Goal: Task Accomplishment & Management: Complete application form

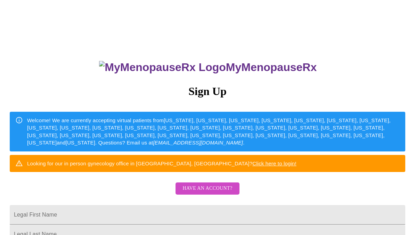
click at [233, 194] on button "Have an account?" at bounding box center [208, 188] width 64 height 12
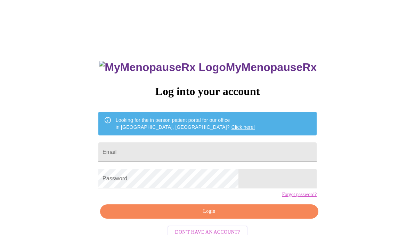
click at [248, 153] on input "Email" at bounding box center [207, 151] width 218 height 19
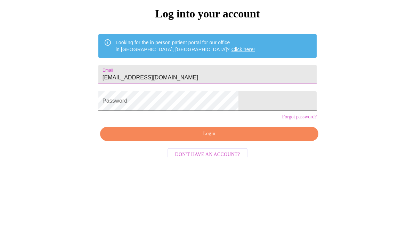
scroll to position [42, 0]
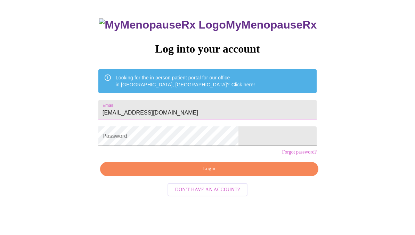
type input "Eyesonfl@yahoo.com"
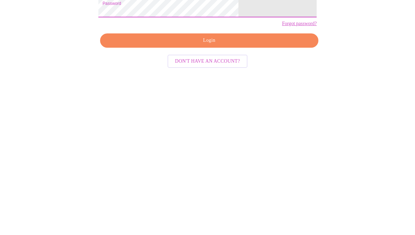
click at [260, 165] on span "Login" at bounding box center [209, 169] width 202 height 9
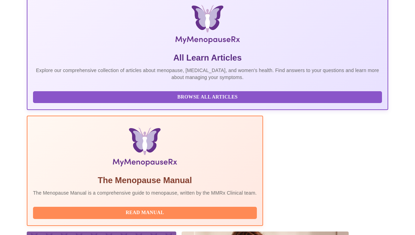
scroll to position [127, 0]
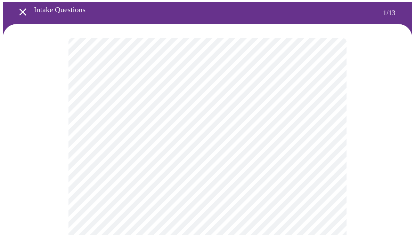
scroll to position [29, 0]
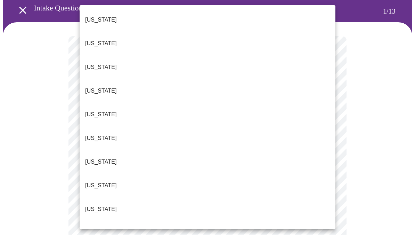
scroll to position [29, 0]
click at [102, 205] on p "Florida" at bounding box center [101, 209] width 32 height 8
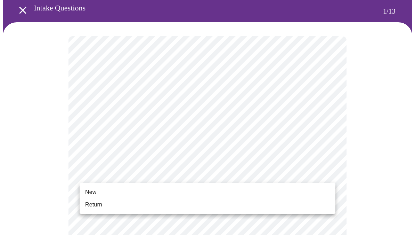
click at [93, 193] on span "New" at bounding box center [90, 192] width 11 height 8
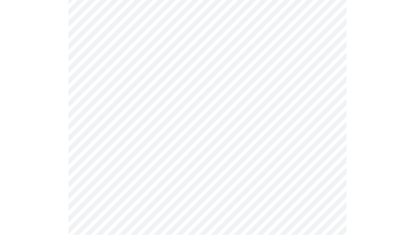
scroll to position [355, 0]
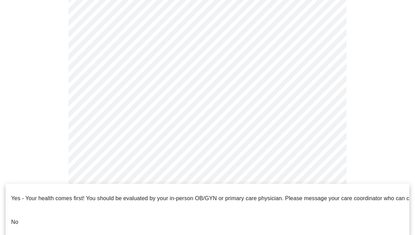
click at [15, 218] on p "No" at bounding box center [14, 222] width 7 height 8
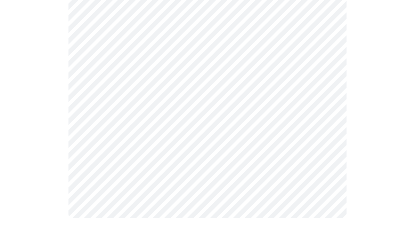
scroll to position [0, 0]
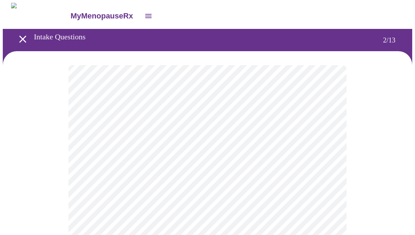
click at [330, 143] on body "MyMenopauseRx Intake Questions 2 / 13" at bounding box center [207, 211] width 409 height 417
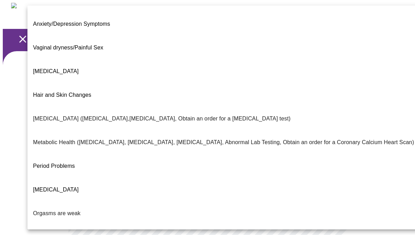
scroll to position [90, 0]
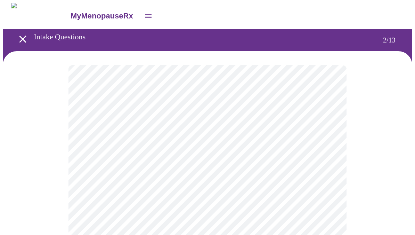
click at [327, 147] on body "MyMenopauseRx Intake Questions 2 / 13" at bounding box center [207, 209] width 409 height 413
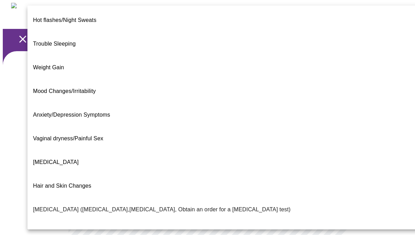
scroll to position [0, 0]
click at [78, 150] on li "Decreased libido" at bounding box center [223, 162] width 392 height 24
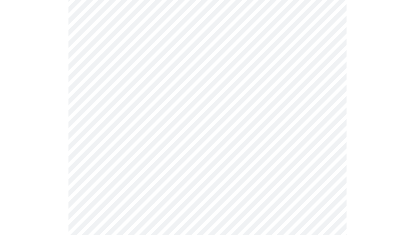
scroll to position [70, 0]
click at [323, 146] on body "MyMenopauseRx Intake Questions 2 / 13" at bounding box center [207, 139] width 409 height 413
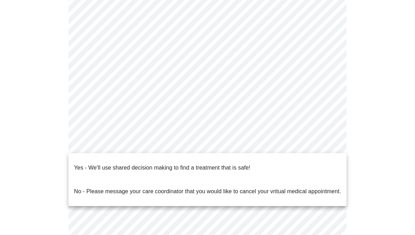
click at [253, 162] on li "Yes - We'll use shared decision making to find a treatment that is safe!" at bounding box center [207, 168] width 278 height 24
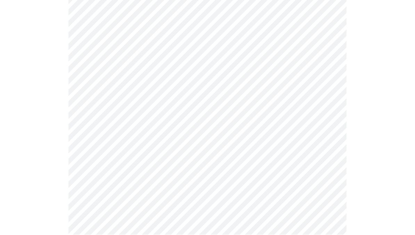
scroll to position [0, 0]
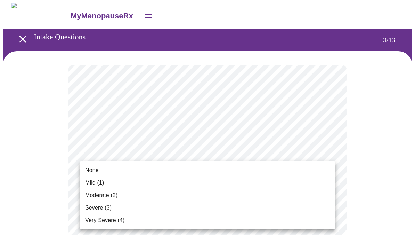
click at [97, 171] on span "None" at bounding box center [92, 170] width 14 height 8
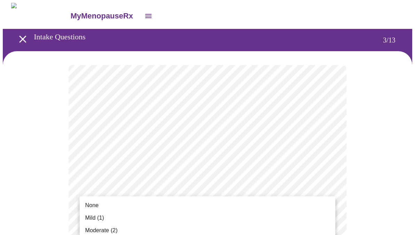
click at [96, 203] on span "None" at bounding box center [92, 205] width 14 height 8
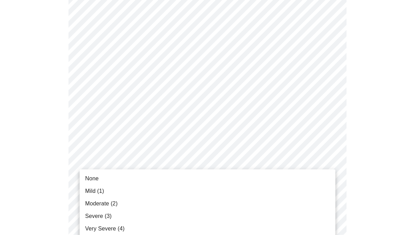
scroll to position [101, 0]
click at [115, 229] on span "Very Severe (4)" at bounding box center [104, 228] width 39 height 8
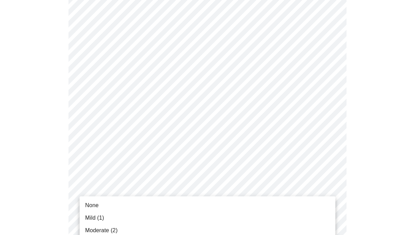
click at [118, 230] on li "Moderate (2)" at bounding box center [208, 230] width 256 height 13
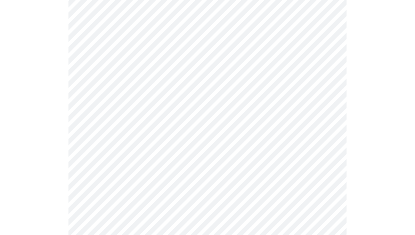
click at [331, 137] on body "MyMenopauseRx Intake Questions 3 / 13" at bounding box center [207, 219] width 409 height 883
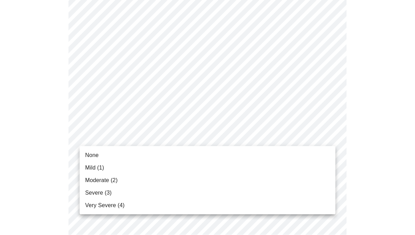
scroll to position [225, 0]
click at [103, 167] on span "Mild (1)" at bounding box center [94, 167] width 19 height 8
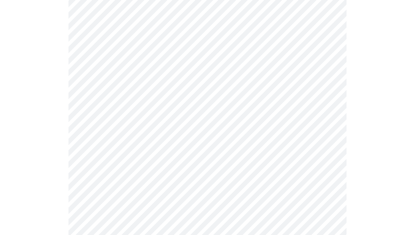
click at [327, 185] on body "MyMenopauseRx Intake Questions 3 / 13" at bounding box center [207, 215] width 409 height 874
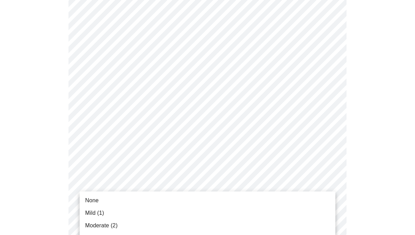
click at [114, 224] on span "Moderate (2)" at bounding box center [101, 225] width 32 height 8
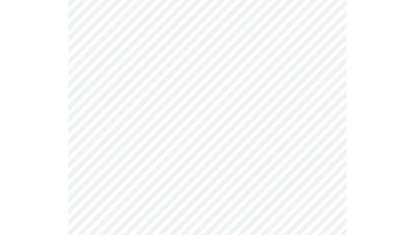
scroll to position [285, 0]
click at [330, 179] on body "MyMenopauseRx Intake Questions 3 / 13" at bounding box center [207, 150] width 409 height 864
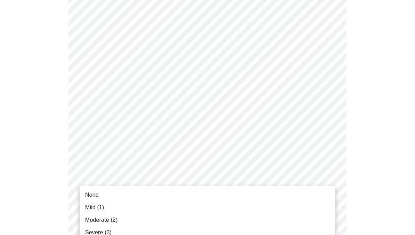
click at [106, 230] on span "Severe (3)" at bounding box center [98, 232] width 26 height 8
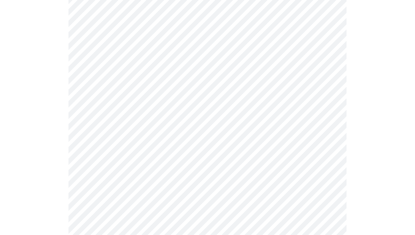
click at [327, 178] on body "MyMenopauseRx Intake Questions 3 / 13" at bounding box center [207, 144] width 409 height 855
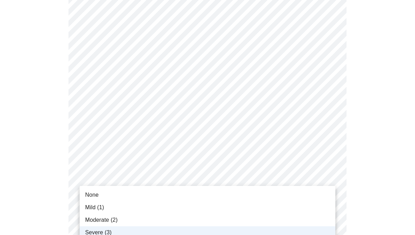
click at [115, 217] on span "Moderate (2)" at bounding box center [101, 220] width 32 height 8
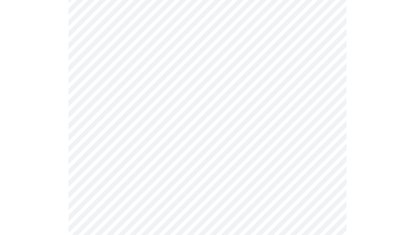
scroll to position [322, 0]
click at [326, 194] on body "MyMenopauseRx Intake Questions 3 / 13" at bounding box center [207, 108] width 409 height 855
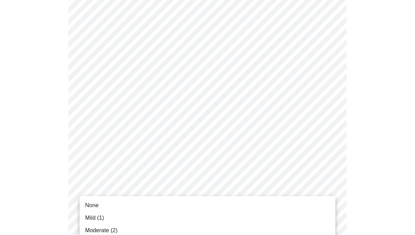
scroll to position [322, 0]
click at [112, 228] on span "Moderate (2)" at bounding box center [101, 230] width 32 height 8
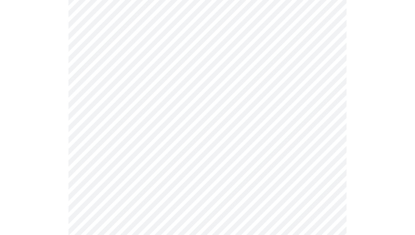
scroll to position [403, 0]
click at [324, 169] on body "MyMenopauseRx Intake Questions 3 / 13" at bounding box center [207, 23] width 409 height 846
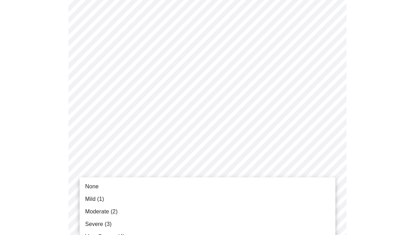
scroll to position [404, 0]
click at [101, 197] on span "Mild (1)" at bounding box center [94, 199] width 19 height 8
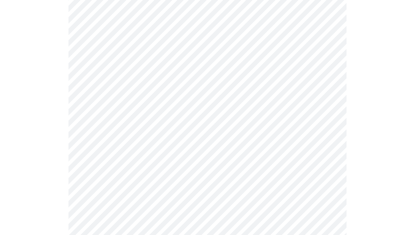
click at [329, 168] on body "MyMenopauseRx Intake Questions 3 / 13" at bounding box center [207, 17] width 409 height 836
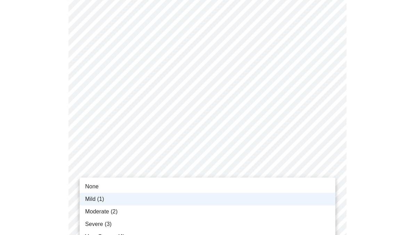
click at [106, 183] on li "None" at bounding box center [208, 186] width 256 height 13
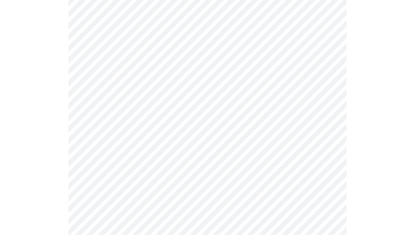
scroll to position [444, 0]
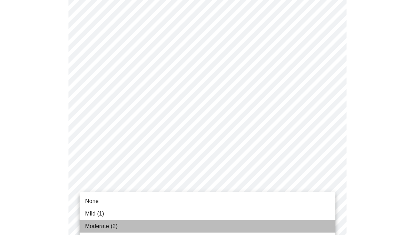
click at [112, 226] on span "Moderate (2)" at bounding box center [101, 226] width 32 height 8
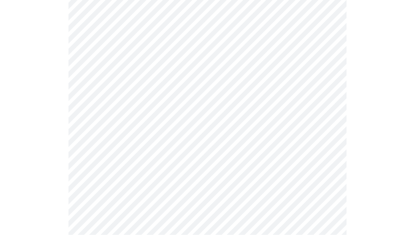
scroll to position [489, 0]
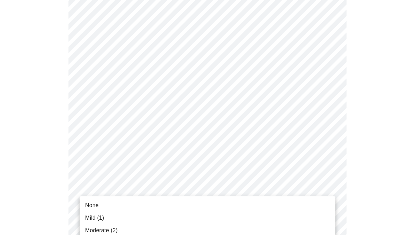
click at [102, 217] on span "Mild (1)" at bounding box center [94, 217] width 19 height 8
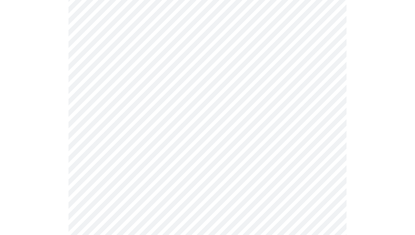
scroll to position [303, 0]
click at [327, 93] on body "MyMenopauseRx Intake Questions 4 / 13" at bounding box center [207, 28] width 409 height 656
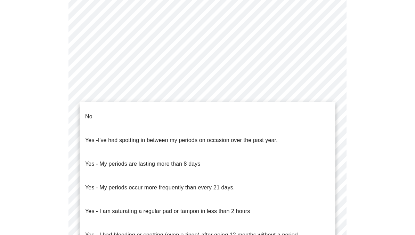
click at [196, 108] on li "No" at bounding box center [208, 117] width 256 height 24
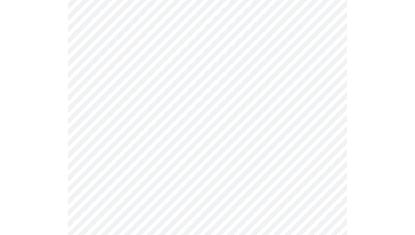
click at [333, 142] on body "MyMenopauseRx Intake Questions 4 / 13" at bounding box center [207, 26] width 409 height 652
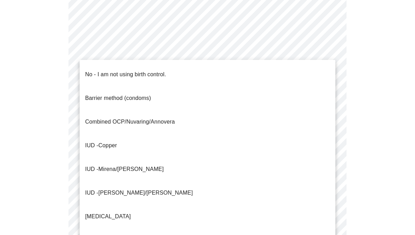
click at [160, 71] on p "No - I am not using birth control." at bounding box center [125, 74] width 81 height 8
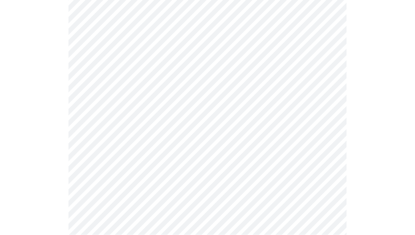
scroll to position [348, 0]
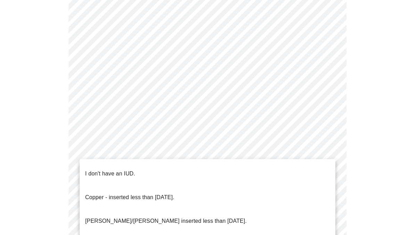
click at [125, 169] on p "I don't have an IUD." at bounding box center [110, 173] width 50 height 8
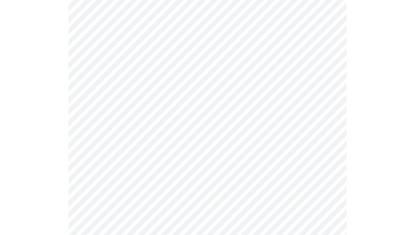
scroll to position [375, 0]
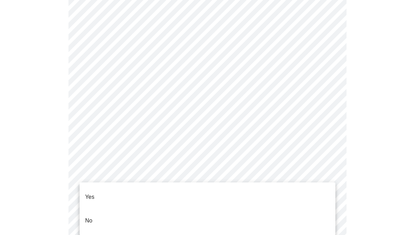
click at [94, 193] on p "Yes" at bounding box center [89, 197] width 9 height 8
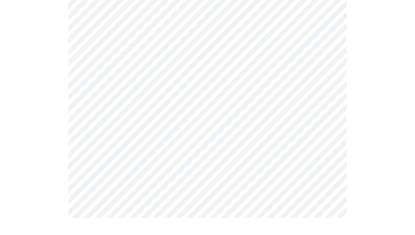
scroll to position [0, 0]
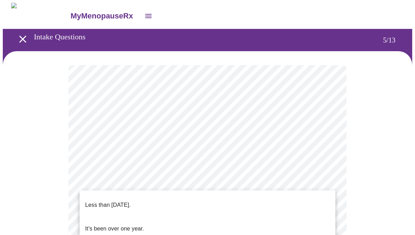
click at [138, 224] on p "It's been over one year." at bounding box center [114, 228] width 59 height 8
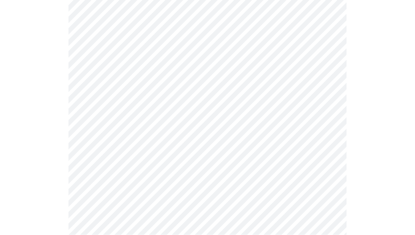
scroll to position [94, 0]
click at [330, 90] on body "MyMenopauseRx Intake Questions 5 / 13" at bounding box center [207, 133] width 409 height 449
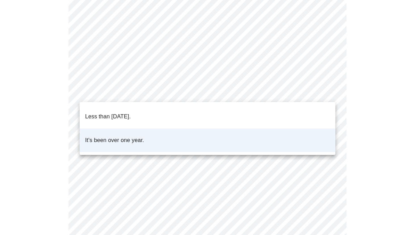
click at [182, 112] on li "Less than one year ago." at bounding box center [208, 117] width 256 height 24
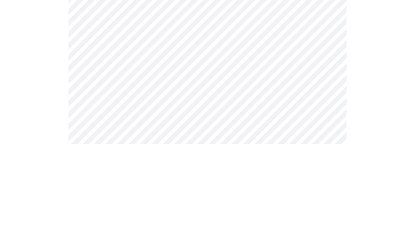
scroll to position [91, 0]
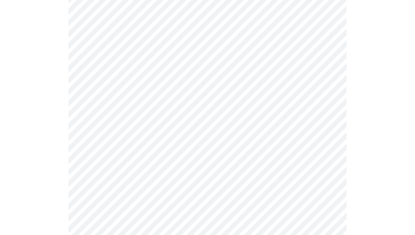
click at [324, 106] on body "MyMenopauseRx Intake Questions 6 / 13" at bounding box center [207, 97] width 409 height 371
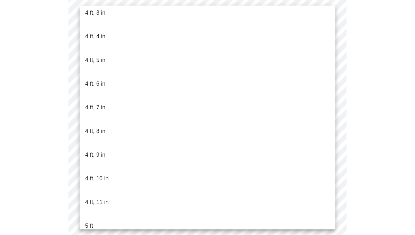
scroll to position [364, 0]
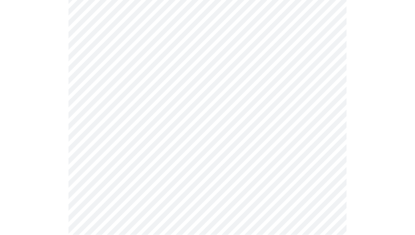
scroll to position [1800, 0]
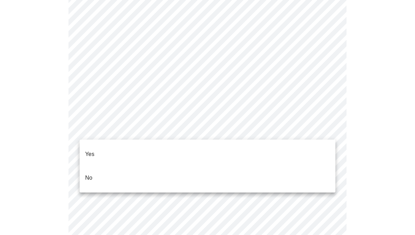
click at [282, 176] on li "No" at bounding box center [208, 178] width 256 height 24
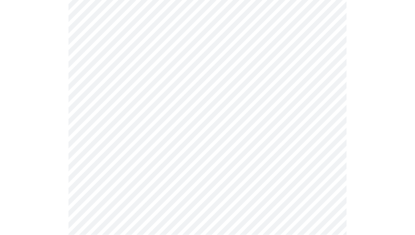
scroll to position [408, 0]
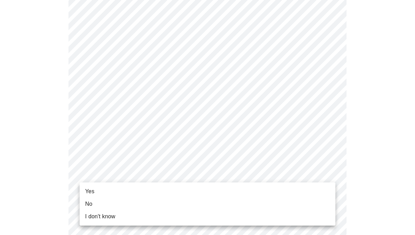
click at [88, 205] on span "No" at bounding box center [88, 204] width 7 height 8
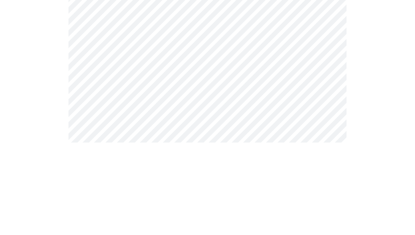
scroll to position [92, 0]
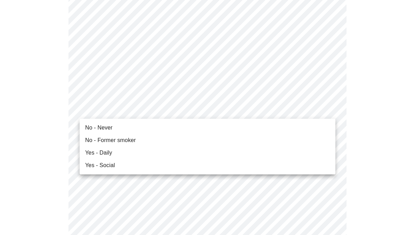
click at [108, 127] on span "No - Never" at bounding box center [98, 127] width 27 height 8
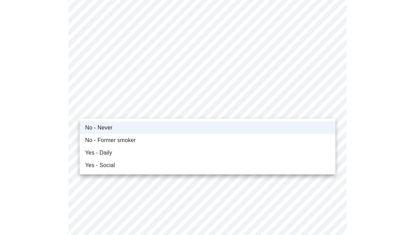
click at [381, 161] on div at bounding box center [207, 117] width 415 height 235
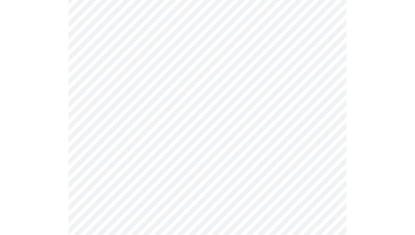
scroll to position [560, 0]
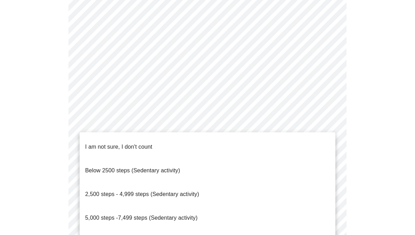
scroll to position [639, 0]
click at [151, 144] on span "I am not sure, I don't count" at bounding box center [118, 147] width 67 height 6
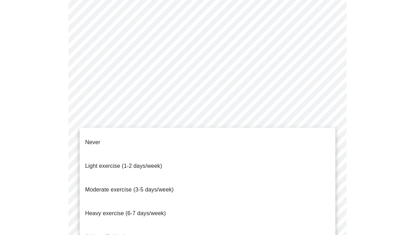
click at [151, 210] on span "Heavy exercise (6-7 days/week)" at bounding box center [125, 213] width 81 height 6
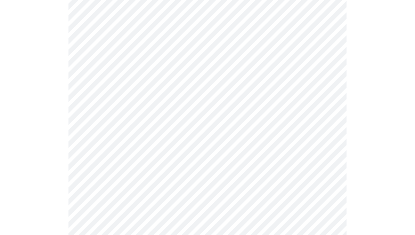
scroll to position [631, 0]
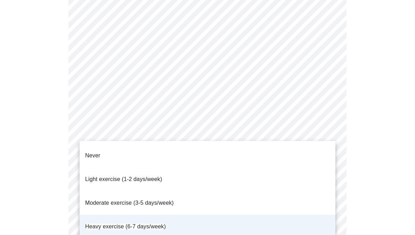
click at [169, 200] on span "Moderate exercise (3-5 days/week)" at bounding box center [129, 203] width 89 height 6
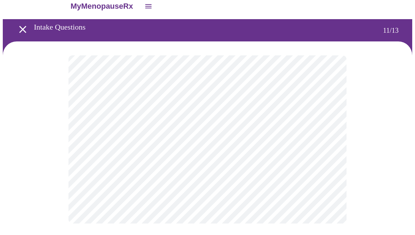
scroll to position [0, 0]
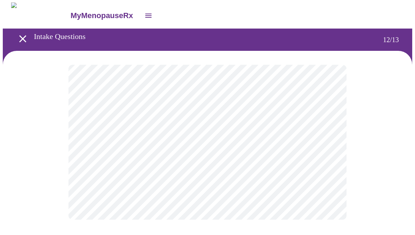
click at [328, 142] on body "MyMenopauseRx Intake Questions 12 / 13" at bounding box center [207, 118] width 409 height 231
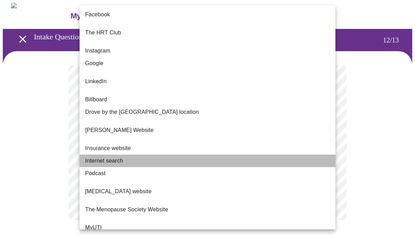
click at [121, 156] on span "Internet search" at bounding box center [104, 160] width 38 height 8
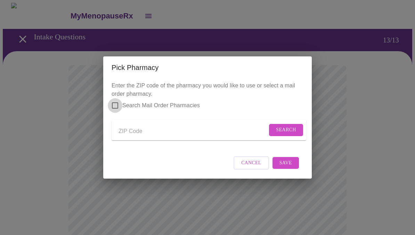
click at [116, 102] on input "Search Mail Order Pharmacies" at bounding box center [115, 105] width 15 height 15
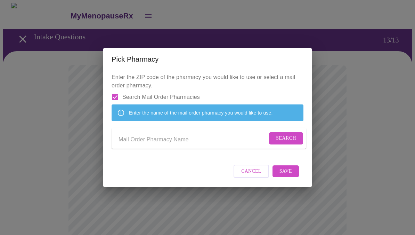
click at [117, 90] on input "Search Mail Order Pharmacies" at bounding box center [115, 97] width 15 height 15
checkbox input "false"
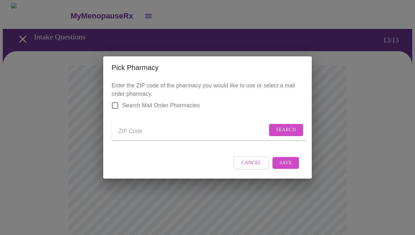
click at [158, 134] on input "Send a message to your care team" at bounding box center [193, 130] width 149 height 11
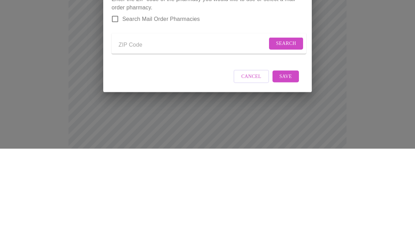
type input "32953"
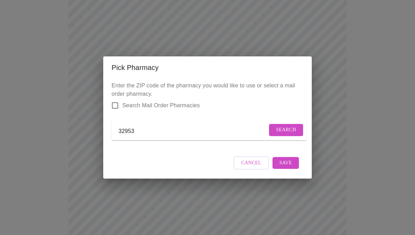
click at [291, 125] on span "Search" at bounding box center [286, 129] width 20 height 9
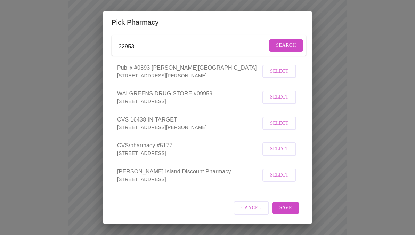
scroll to position [48, 0]
click at [255, 208] on span "Cancel" at bounding box center [251, 207] width 20 height 9
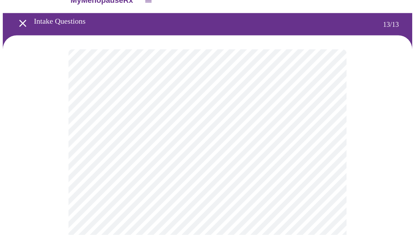
scroll to position [0, 0]
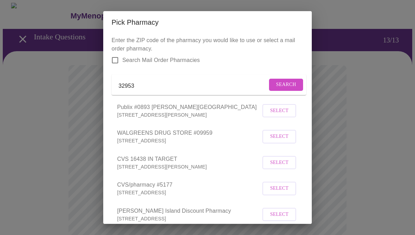
click at [114, 59] on input "Search Mail Order Pharmacies" at bounding box center [115, 60] width 15 height 15
checkbox input "true"
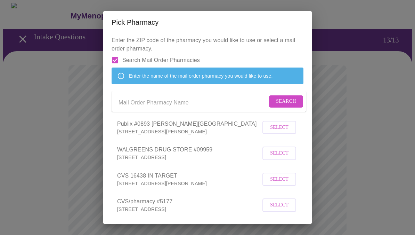
click at [176, 108] on input "Send a message to your care team" at bounding box center [193, 102] width 149 height 11
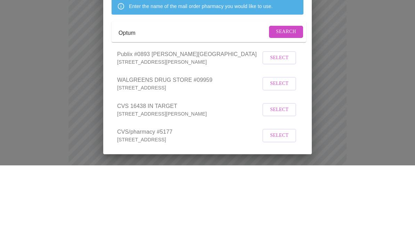
type input "Optum"
click at [285, 97] on span "Search" at bounding box center [286, 101] width 20 height 9
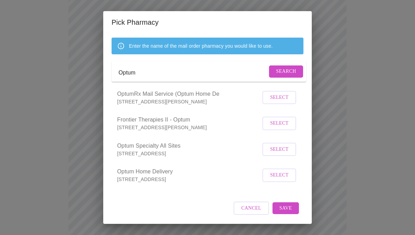
scroll to position [46, 0]
click at [149, 69] on input "Optum" at bounding box center [193, 72] width 149 height 11
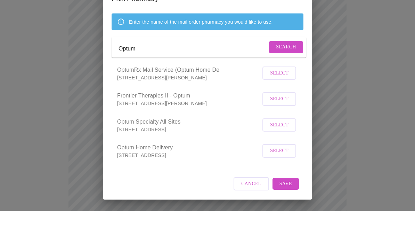
scroll to position [94, 0]
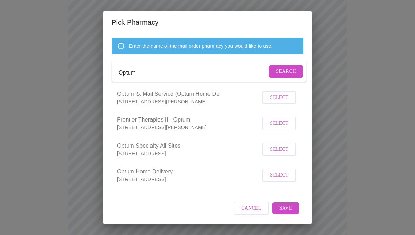
click at [282, 173] on span "Select" at bounding box center [279, 175] width 18 height 9
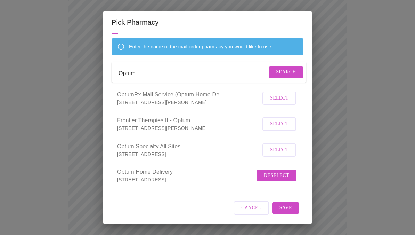
scroll to position [45, 0]
click at [291, 207] on span "Save" at bounding box center [285, 207] width 13 height 9
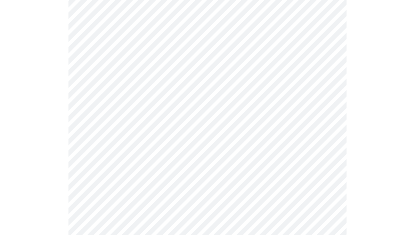
scroll to position [64, 0]
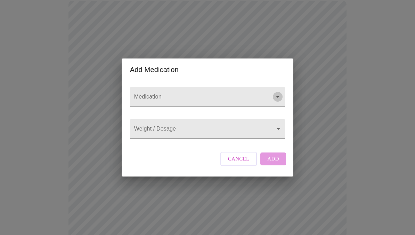
click at [274, 92] on icon "Open" at bounding box center [278, 96] width 8 height 8
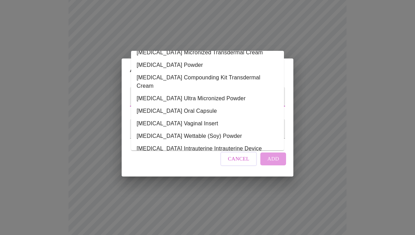
scroll to position [83, 0]
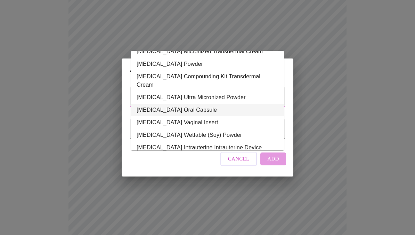
click at [199, 104] on li "Progesterone Oral Capsule" at bounding box center [207, 110] width 153 height 13
type input "Progesterone Oral Capsule"
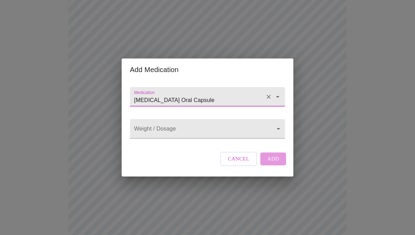
click at [277, 128] on body "MyMenopauseRx Intake Questions 13 / 13 Add Medication Medication Progesterone O…" at bounding box center [207, 148] width 409 height 521
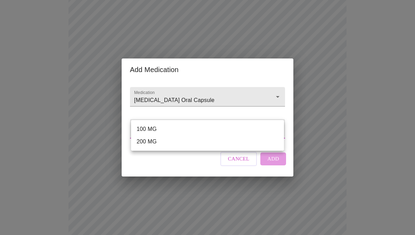
click at [152, 129] on li "100 MG" at bounding box center [207, 129] width 153 height 13
type input "100 MG"
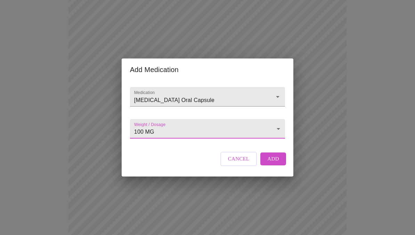
click at [277, 163] on span "Add" at bounding box center [273, 158] width 12 height 9
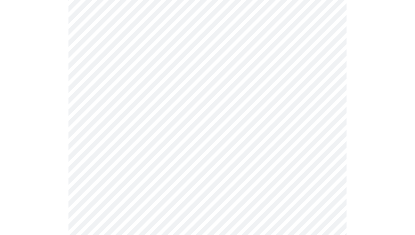
scroll to position [104, 0]
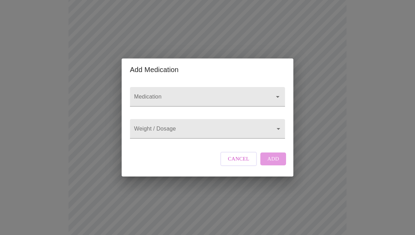
click at [274, 101] on icon "Open" at bounding box center [278, 96] width 8 height 8
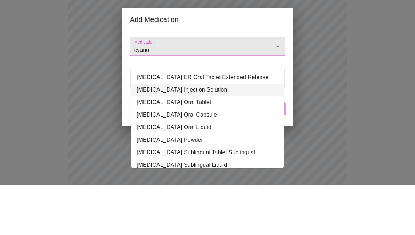
click at [220, 134] on li "Cyanocobalamin Injection Solution" at bounding box center [207, 140] width 153 height 13
type input "Cyanocobalamin Injection Solution"
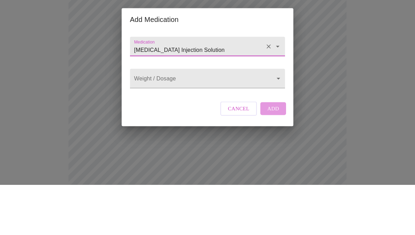
click at [274, 99] on body "MyMenopauseRx Intake Questions 13 / 13 Add Medication Medication Cyanocobalamin…" at bounding box center [207, 167] width 409 height 536
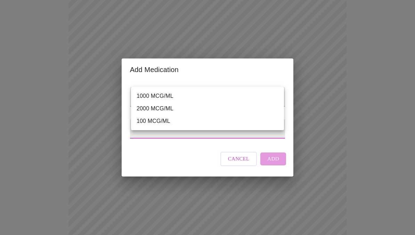
click at [171, 97] on li "1000 MCG/ML" at bounding box center [207, 96] width 153 height 13
type input "1000 MCG/ML"
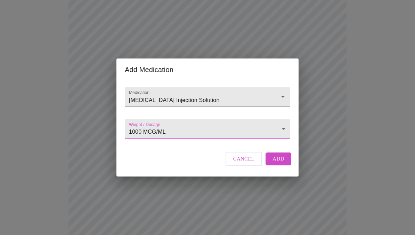
click at [284, 165] on button "Add" at bounding box center [279, 158] width 26 height 13
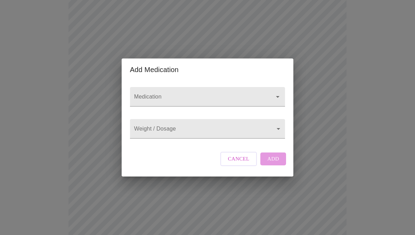
click at [236, 105] on input "Medication" at bounding box center [198, 100] width 130 height 13
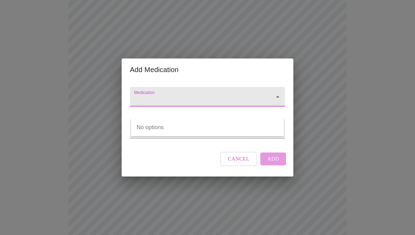
scroll to position [154, 0]
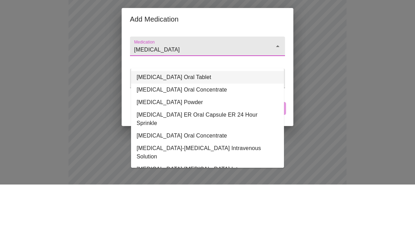
click at [190, 121] on li "LORazepam Oral Tablet" at bounding box center [207, 127] width 153 height 13
type input "LORazepam Oral Tablet"
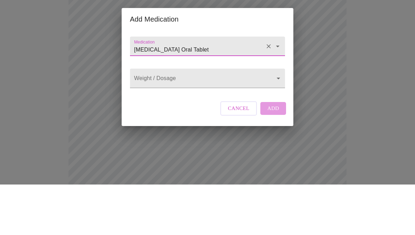
click at [278, 95] on body "MyMenopauseRx Intake Questions 13 / 13 Add Medication Medication LORazepam Oral…" at bounding box center [207, 130] width 409 height 562
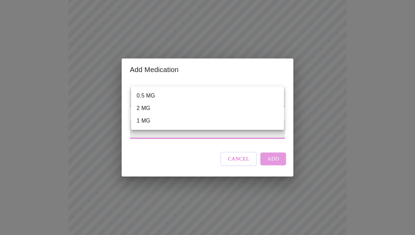
click at [152, 120] on li "1 MG" at bounding box center [207, 120] width 153 height 13
type input "1 MG"
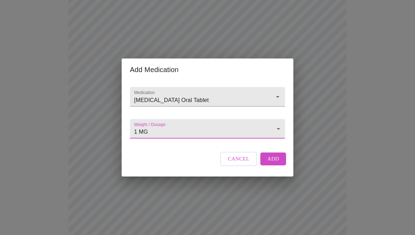
click at [281, 165] on button "Add" at bounding box center [273, 158] width 26 height 13
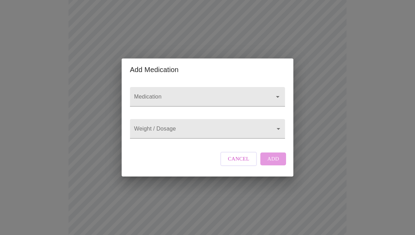
click at [216, 106] on input "Medication" at bounding box center [198, 100] width 130 height 13
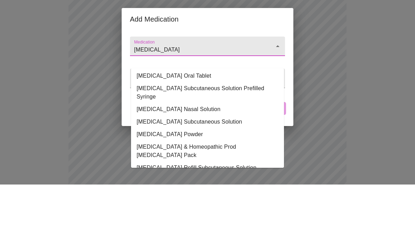
scroll to position [40, 0]
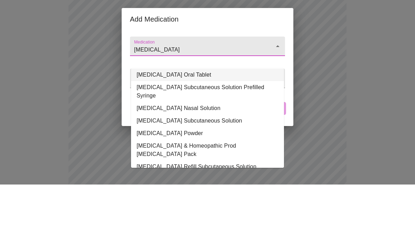
click at [228, 119] on li "SUMAtriptan Succinate Oral Tablet" at bounding box center [207, 125] width 153 height 13
type input "SUMAtriptan Succinate Oral Tablet"
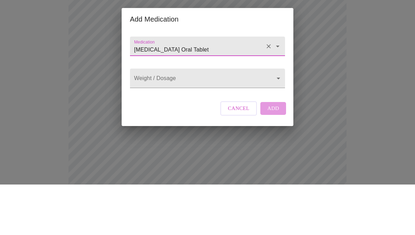
click at [277, 94] on body "MyMenopauseRx Intake Questions 13 / 13 Add Medication Medication SUMAtriptan Su…" at bounding box center [207, 92] width 409 height 587
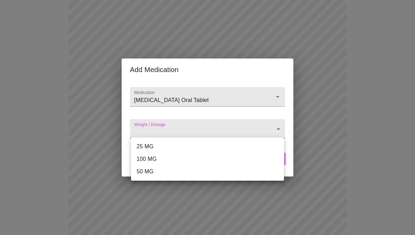
click at [151, 160] on li "100 MG" at bounding box center [207, 159] width 153 height 13
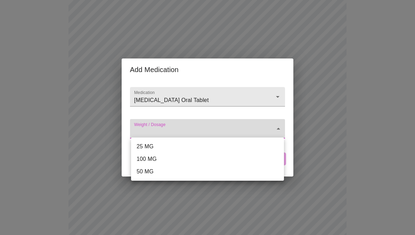
type input "100 MG"
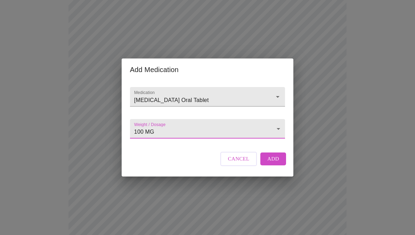
click at [281, 165] on button "Add" at bounding box center [273, 158] width 26 height 13
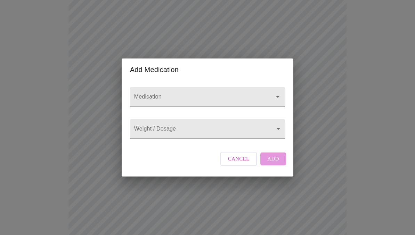
click at [244, 105] on input "Medication" at bounding box center [198, 100] width 130 height 13
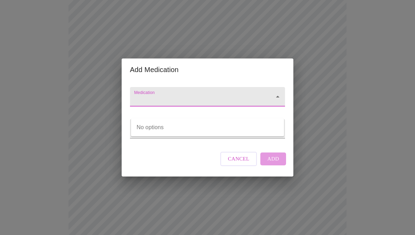
scroll to position [254, 0]
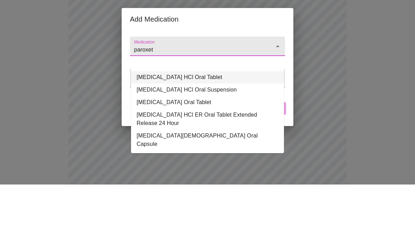
click at [197, 121] on li "PARoxetine HCl Oral Tablet" at bounding box center [207, 127] width 153 height 13
type input "PARoxetine HCl Oral Tablet"
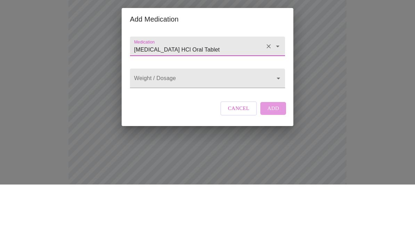
click at [244, 98] on body "MyMenopauseRx Intake Questions 13 / 13 Add Medication Medication PARoxetine HCl…" at bounding box center [207, 54] width 409 height 613
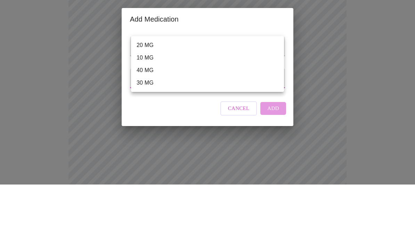
scroll to position [305, 0]
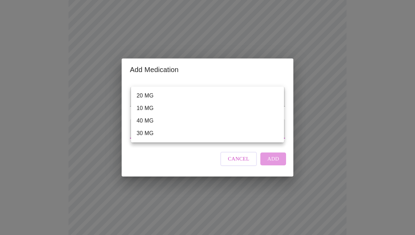
click at [156, 98] on li "20 MG" at bounding box center [207, 95] width 153 height 13
type input "20 MG"
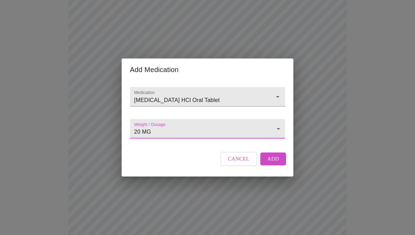
click at [282, 165] on button "Add" at bounding box center [273, 158] width 26 height 13
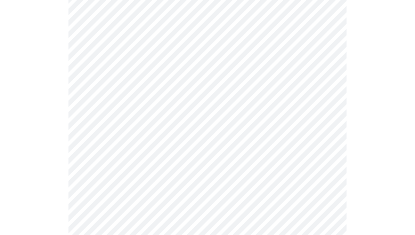
scroll to position [206, 0]
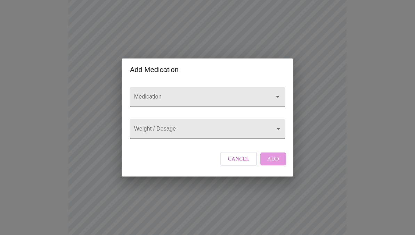
click at [200, 94] on input "Medication" at bounding box center [198, 100] width 130 height 13
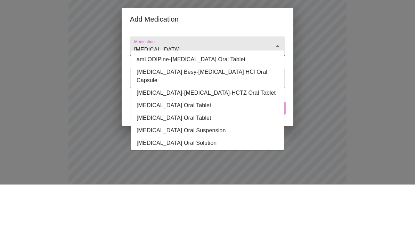
click at [230, 104] on li "amLODIPine-Atorvastatin Oral Tablet" at bounding box center [207, 110] width 153 height 13
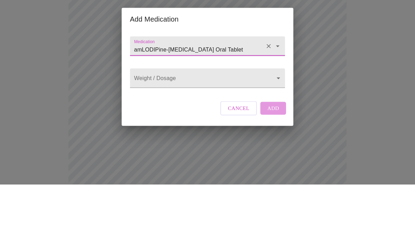
click at [265, 79] on body "MyMenopauseRx Intake Questions 13 / 13 Add Medication Medication amLODIPine-Ato…" at bounding box center [207, 116] width 409 height 639
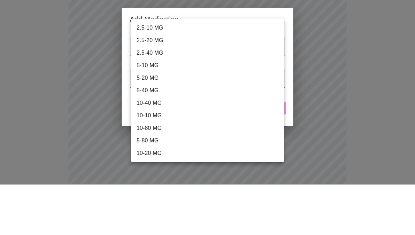
scroll to position [256, 0]
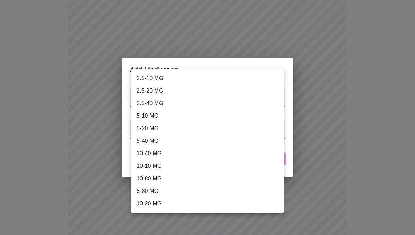
click at [360, 80] on div at bounding box center [207, 117] width 415 height 235
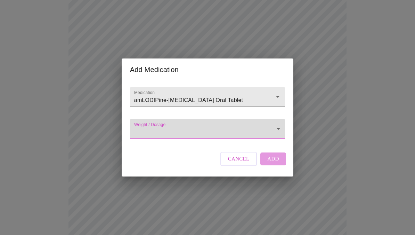
click at [280, 92] on icon "Open" at bounding box center [278, 96] width 8 height 8
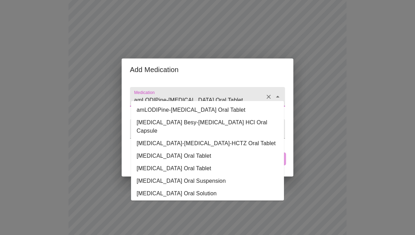
scroll to position [256, 0]
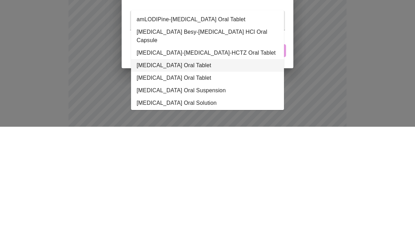
click at [213, 167] on li "amLODIPine Besylate Oral Tablet" at bounding box center [207, 173] width 153 height 13
type input "amLODIPine Besylate Oral Tablet"
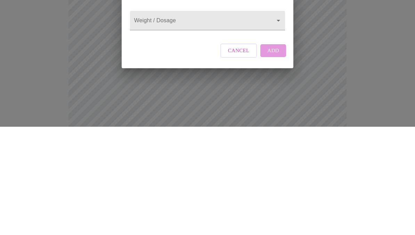
click at [261, 41] on body "MyMenopauseRx Intake Questions 13 / 13 Add Medication Medication amLODIPine Bes…" at bounding box center [207, 66] width 409 height 639
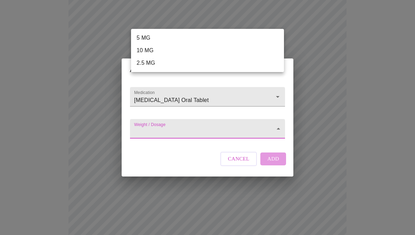
click at [178, 34] on li "5 MG" at bounding box center [207, 38] width 153 height 13
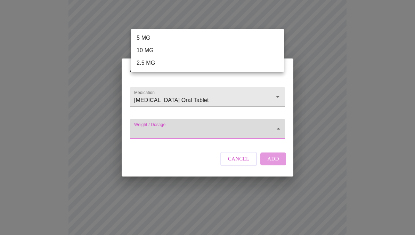
type input "5 MG"
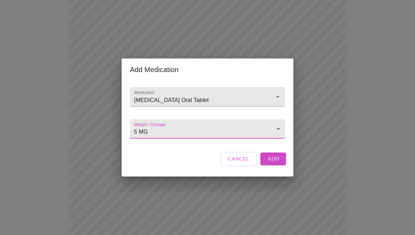
click at [280, 165] on button "Add" at bounding box center [273, 158] width 26 height 13
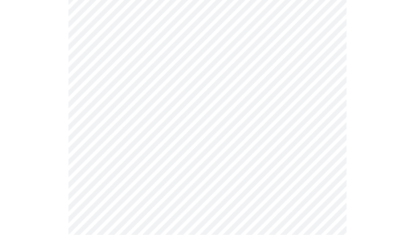
scroll to position [147, 0]
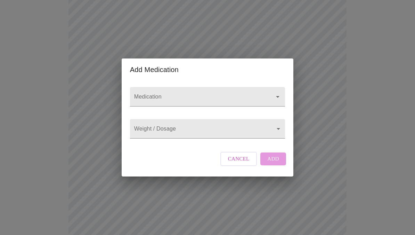
click at [207, 105] on input "Medication" at bounding box center [198, 100] width 130 height 13
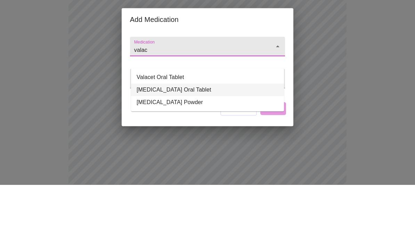
click at [205, 134] on li "valACYclovir HCl Oral Tablet" at bounding box center [207, 140] width 153 height 13
type input "valACYclovir HCl Oral Tablet"
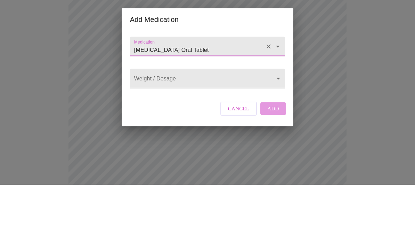
click at [272, 94] on body "MyMenopauseRx Intake Questions 13 / 13 Add Medication Medication valACYclovir H…" at bounding box center [207, 187] width 409 height 665
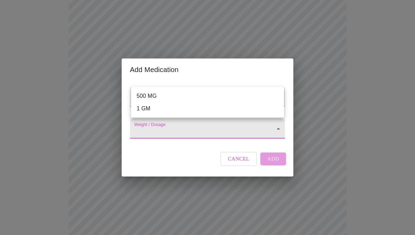
click at [188, 96] on li "500 MG" at bounding box center [207, 96] width 153 height 13
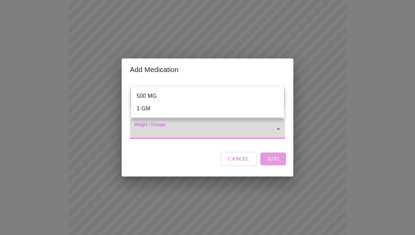
type input "500 MG"
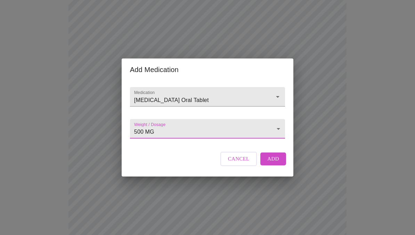
click at [281, 165] on button "Add" at bounding box center [273, 158] width 26 height 13
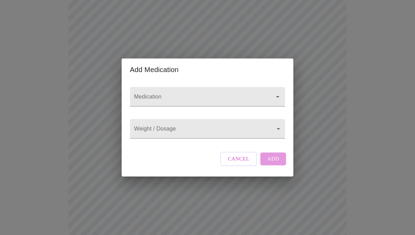
click at [195, 106] on input "Medication" at bounding box center [198, 100] width 130 height 13
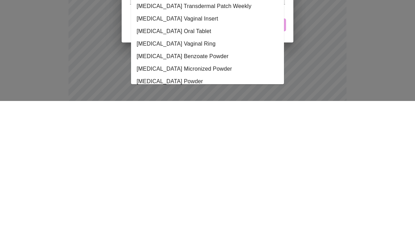
scroll to position [0, 0]
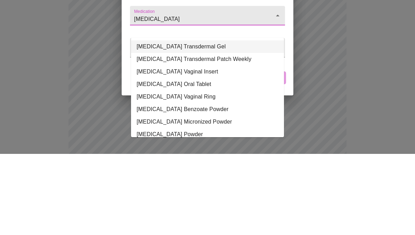
click at [199, 121] on li "Estradiol Transdermal Gel" at bounding box center [207, 127] width 153 height 13
type input "Estradiol Transdermal Gel"
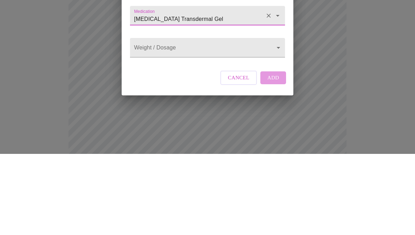
click at [256, 63] on body "MyMenopauseRx Intake Questions 13 / 13 Add Medication Medication Estradiol Tran…" at bounding box center [207, 150] width 409 height 690
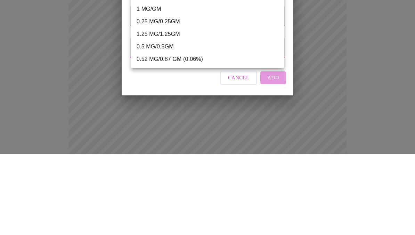
scroll to position [279, 0]
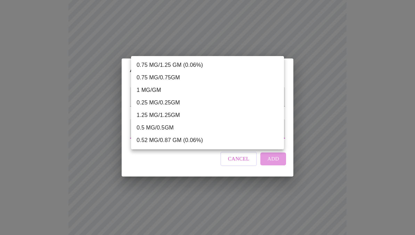
click at [243, 186] on div at bounding box center [207, 117] width 415 height 235
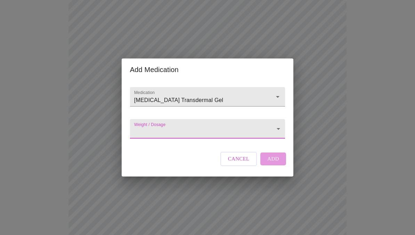
click at [261, 105] on input "Estradiol Transdermal Gel" at bounding box center [198, 100] width 130 height 13
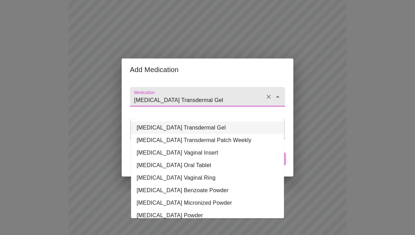
scroll to position [278, 0]
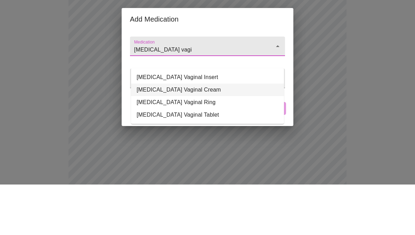
click at [192, 134] on li "Estradiol Vaginal Cream" at bounding box center [207, 140] width 153 height 13
type input "Estradiol Vaginal Cream"
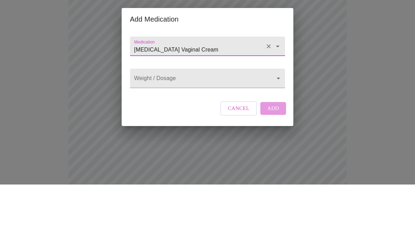
click at [228, 101] on body "MyMenopauseRx Intake Questions 13 / 13 Add Medication Medication Estradiol Vagi…" at bounding box center [207, 69] width 409 height 690
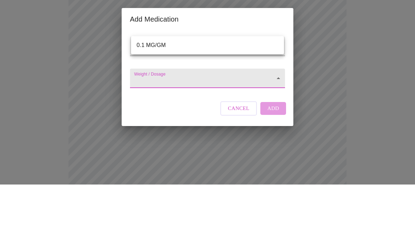
scroll to position [329, 0]
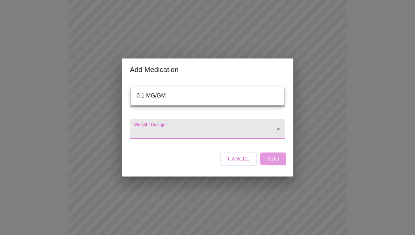
click at [257, 95] on li "0.1 MG/GM" at bounding box center [207, 95] width 153 height 13
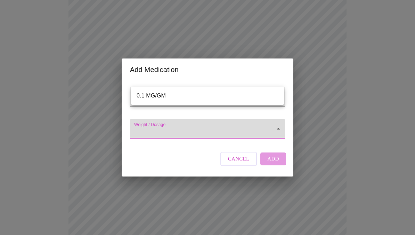
type input "0.1 MG/GM"
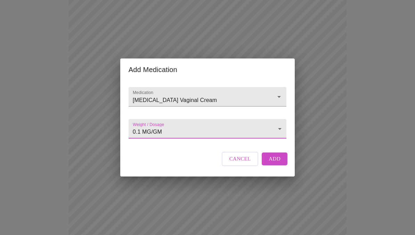
click at [279, 163] on span "Add" at bounding box center [275, 158] width 12 height 9
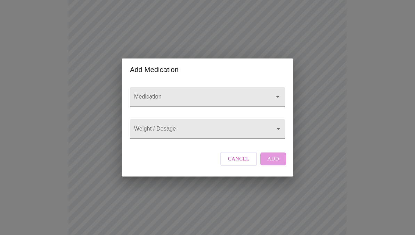
click at [192, 106] on input "Medication" at bounding box center [198, 100] width 130 height 13
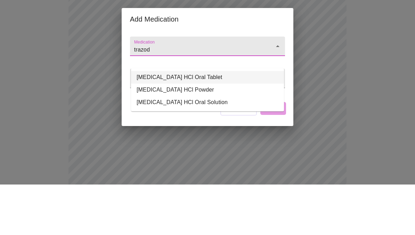
click at [200, 121] on li "traZODone HCl Oral Tablet" at bounding box center [207, 127] width 153 height 13
type input "traZODone HCl Oral Tablet"
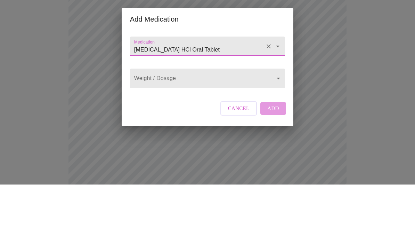
click at [267, 98] on body "MyMenopauseRx Intake Questions 13 / 13 Add Medication Medication traZODone HCl …" at bounding box center [207, 32] width 409 height 716
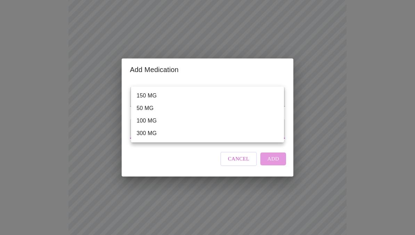
click at [153, 110] on li "50 MG" at bounding box center [207, 108] width 153 height 13
type input "50 MG"
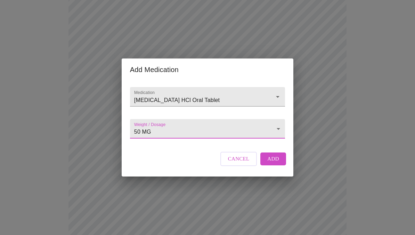
click at [283, 165] on button "Add" at bounding box center [273, 158] width 26 height 13
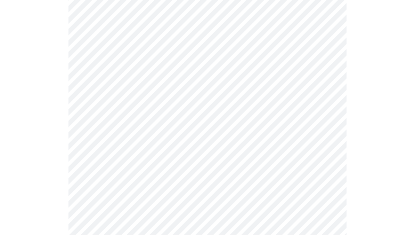
scroll to position [472, 0]
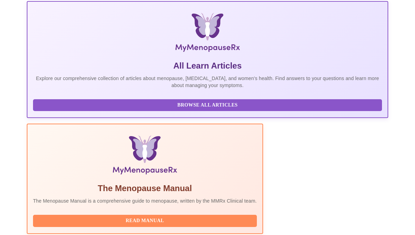
scroll to position [127, 0]
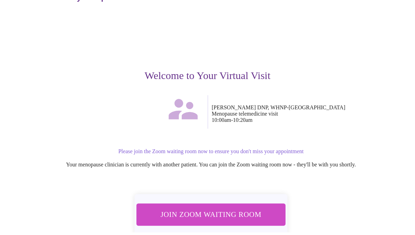
scroll to position [16, 0]
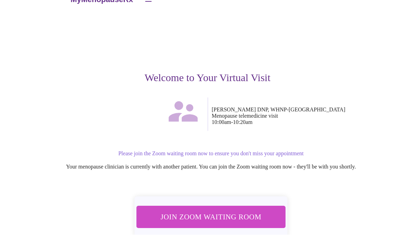
click at [235, 219] on span "Join Zoom Waiting Room" at bounding box center [211, 216] width 131 height 13
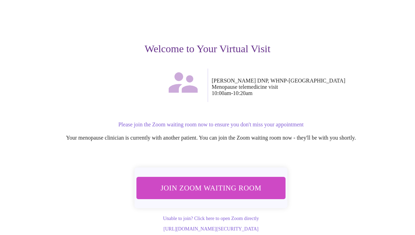
click at [161, 181] on span "Join Zoom Waiting Room" at bounding box center [211, 187] width 131 height 13
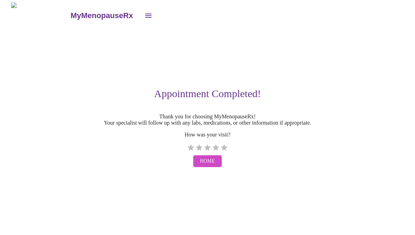
scroll to position [35, 0]
click at [218, 155] on button "Home" at bounding box center [207, 161] width 29 height 12
